Goal: Use online tool/utility: Utilize a website feature to perform a specific function

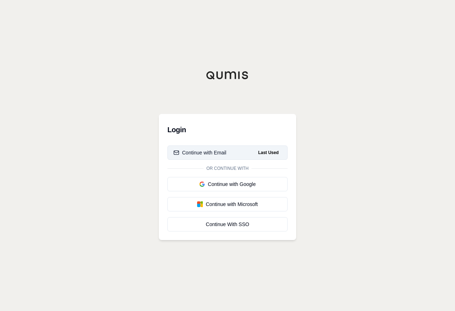
click at [223, 150] on div "Continue with Email" at bounding box center [200, 152] width 53 height 7
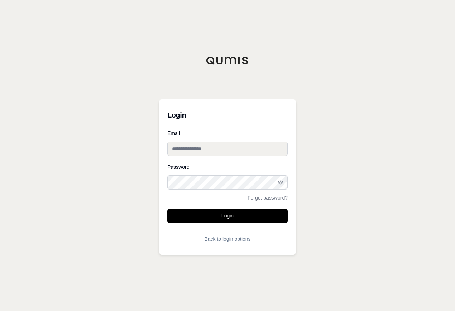
type input "**********"
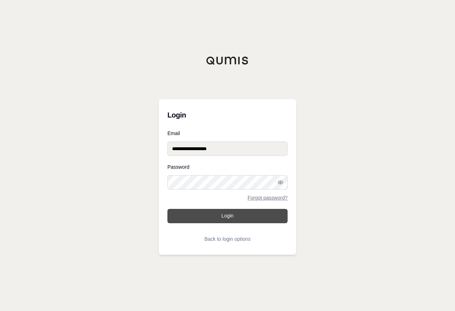
click at [220, 215] on button "Login" at bounding box center [227, 216] width 120 height 14
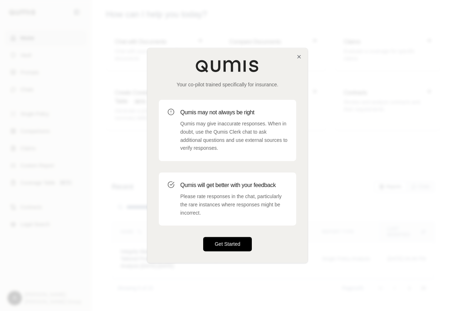
click at [229, 245] on button "Get Started" at bounding box center [227, 244] width 49 height 14
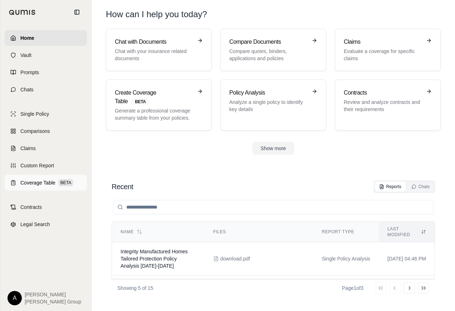
click at [38, 183] on span "Coverage Table" at bounding box center [37, 182] width 35 height 7
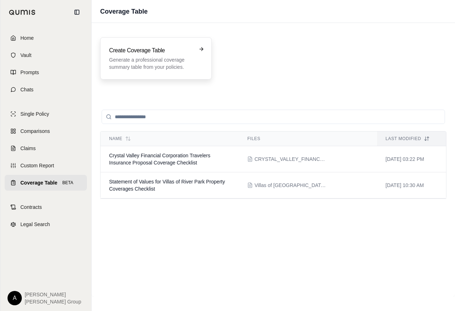
click at [163, 66] on p "Generate a professional coverage summary table from your policies." at bounding box center [151, 63] width 84 height 14
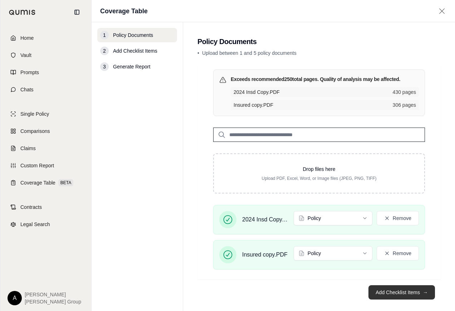
click at [387, 291] on button "Add Checklist Items →" at bounding box center [402, 292] width 67 height 14
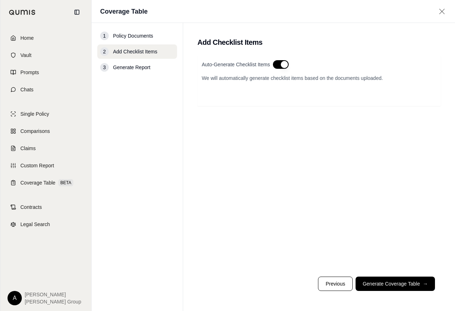
click at [279, 65] on button "button" at bounding box center [281, 64] width 16 height 9
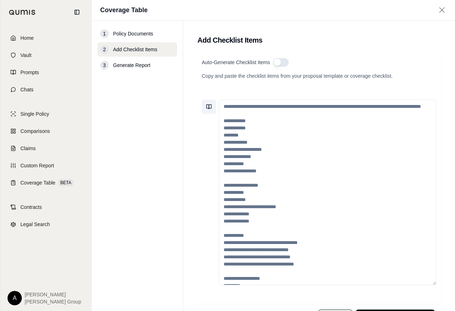
click at [207, 105] on icon at bounding box center [209, 107] width 6 height 6
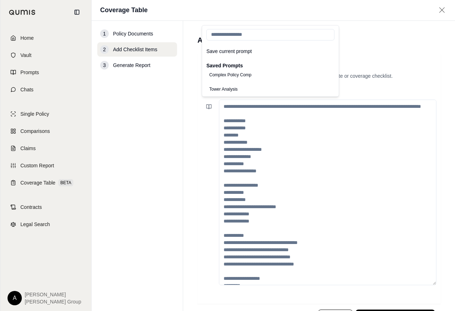
scroll to position [83, 0]
click at [234, 82] on button "Analyze CGL" at bounding box center [221, 81] width 31 height 10
type textarea "**********"
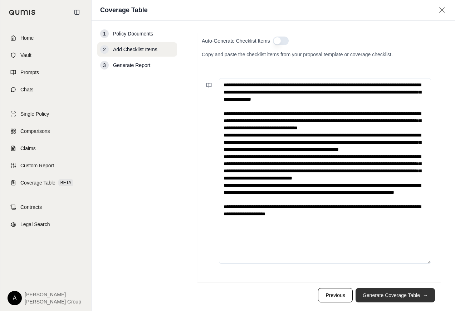
scroll to position [33, 0]
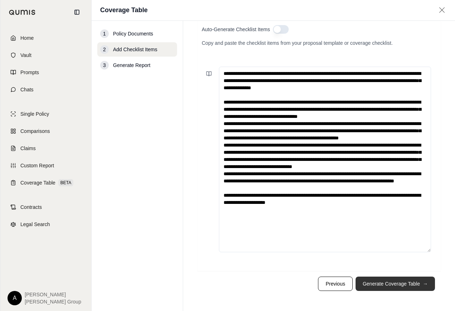
click at [383, 284] on button "Generate Coverage Table →" at bounding box center [395, 283] width 79 height 14
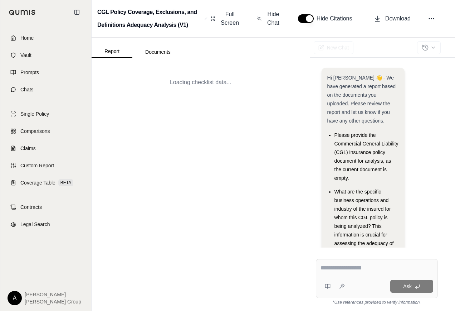
scroll to position [40, 0]
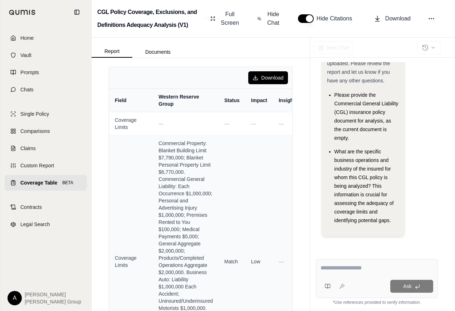
drag, startPoint x: 259, startPoint y: 18, endPoint x: 385, endPoint y: 149, distance: 182.0
click at [259, 18] on icon at bounding box center [259, 18] width 4 height 7
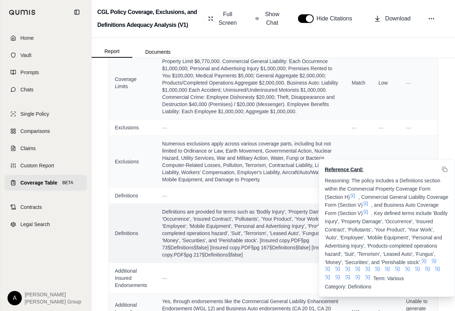
scroll to position [119, 0]
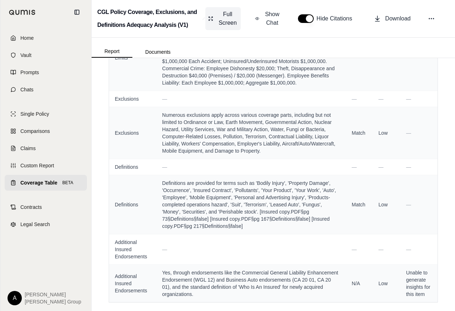
click at [225, 19] on span "Full Screen" at bounding box center [228, 18] width 20 height 17
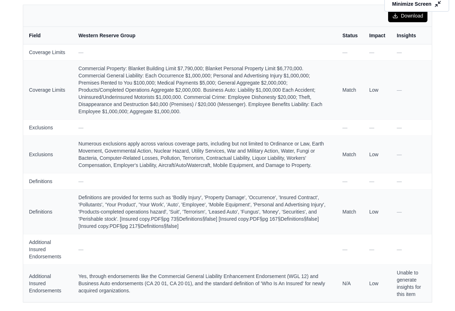
scroll to position [0, 0]
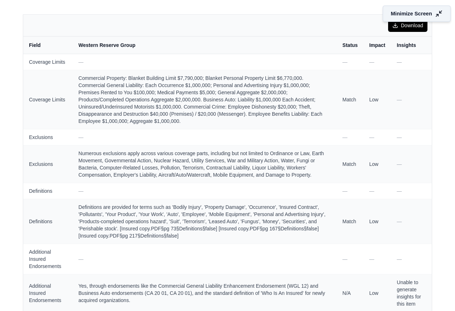
click at [400, 15] on span "Minimize Screen" at bounding box center [411, 14] width 41 height 8
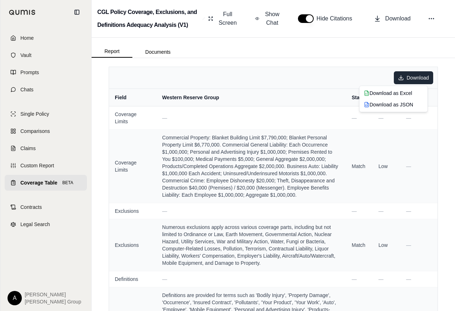
click at [405, 77] on html "Home Vault Prompts Chats Single Policy Comparisons Claims Custom Report Coverag…" at bounding box center [227, 155] width 455 height 311
click at [393, 94] on div "Download as Excel" at bounding box center [393, 92] width 65 height 11
click at [159, 52] on button "Documents" at bounding box center [157, 51] width 51 height 11
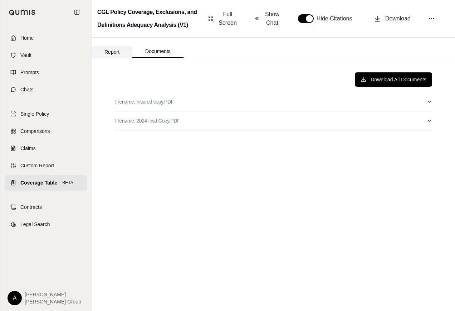
click at [111, 50] on button "Report" at bounding box center [112, 51] width 41 height 11
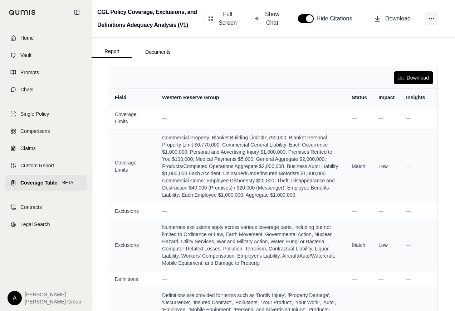
click at [431, 19] on icon at bounding box center [431, 18] width 7 height 7
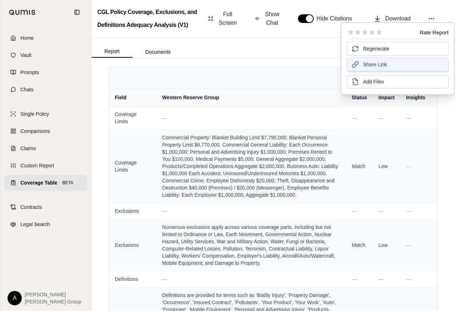
click at [382, 65] on span "Share Link" at bounding box center [375, 64] width 24 height 7
click at [263, 63] on div "Download Field Western Reserve Group Status Impact Insights Coverage Limits — —…" at bounding box center [274, 184] width 364 height 253
